Goal: Check status: Check status

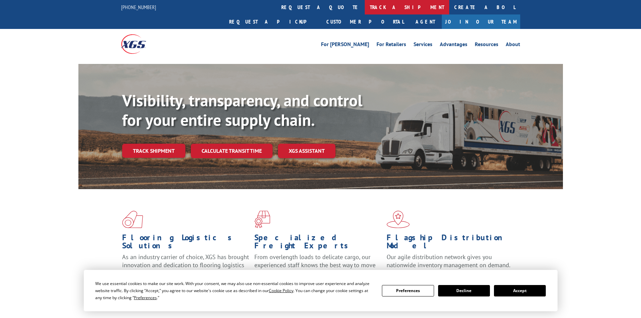
click at [365, 4] on link "track a shipment" at bounding box center [407, 7] width 84 height 14
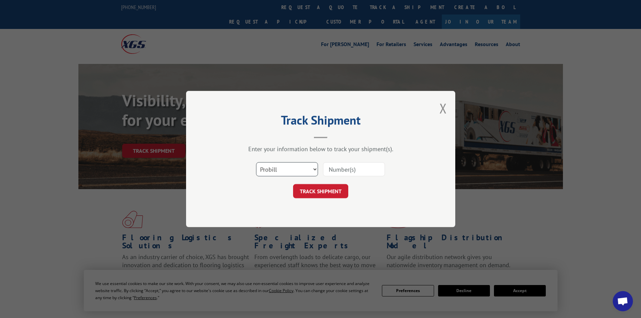
click at [311, 168] on select "Select category... Probill BOL PO" at bounding box center [287, 169] width 62 height 14
select select "bol"
click at [256, 162] on select "Select category... Probill BOL PO" at bounding box center [287, 169] width 62 height 14
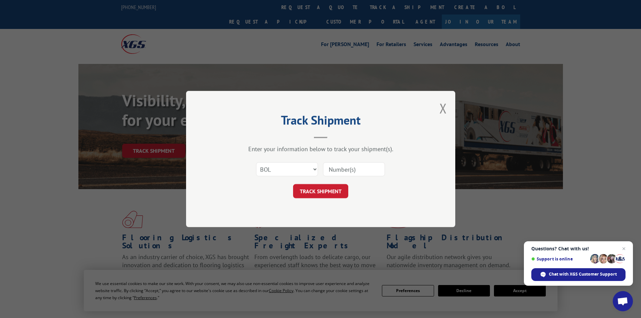
paste input "7037875"
type input "7037875"
click at [315, 191] on button "TRACK SHIPMENT" at bounding box center [320, 191] width 55 height 14
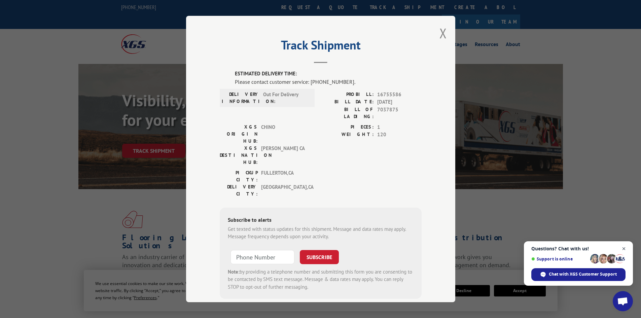
click at [624, 247] on span "Close chat" at bounding box center [624, 249] width 8 height 8
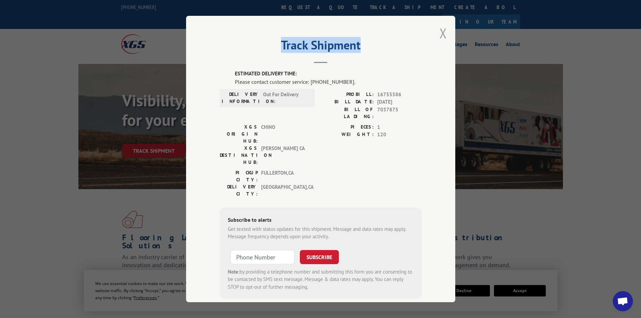
drag, startPoint x: 444, startPoint y: 32, endPoint x: 438, endPoint y: 33, distance: 6.3
click at [438, 33] on div "Track Shipment ESTIMATED DELIVERY TIME: Please contact customer service: [PHONE…" at bounding box center [320, 159] width 269 height 286
click at [441, 33] on button "Close modal" at bounding box center [442, 33] width 7 height 18
